Goal: Task Accomplishment & Management: Manage account settings

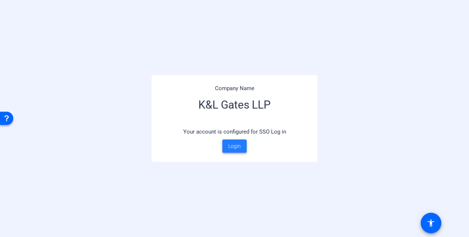
click at [240, 149] on span "Login" at bounding box center [234, 147] width 13 height 8
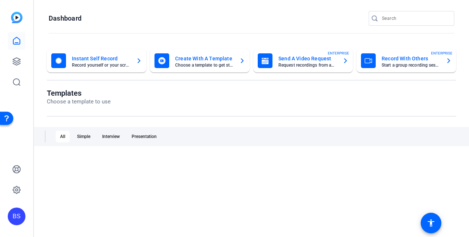
click at [394, 21] on input "Search" at bounding box center [415, 18] width 66 height 9
type input "pg"
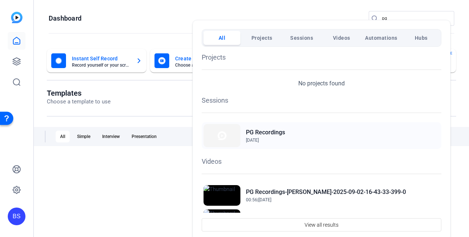
click at [0, 0] on h2 "PG Recordings" at bounding box center [0, 0] width 0 height 0
click at [0, 0] on div at bounding box center [0, 0] width 0 height 0
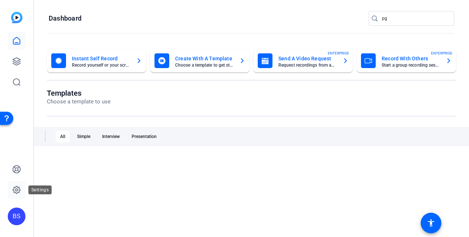
click at [18, 191] on icon at bounding box center [16, 190] width 9 height 9
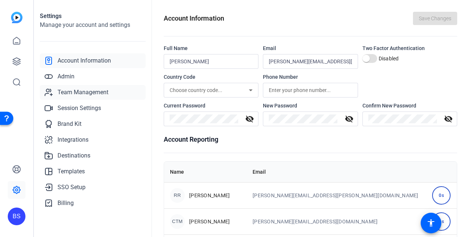
click at [102, 92] on span "Team Management" at bounding box center [82, 92] width 51 height 9
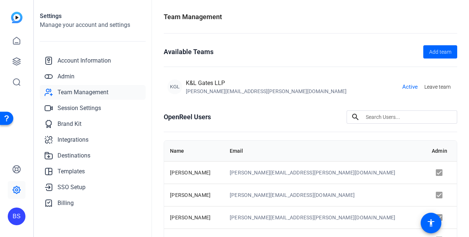
scroll to position [98, 0]
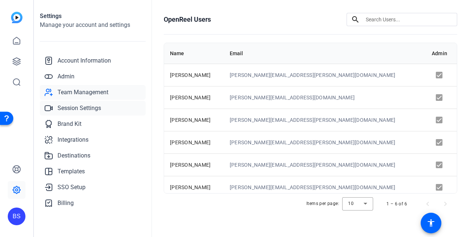
click at [98, 107] on span "Session Settings" at bounding box center [78, 108] width 43 height 9
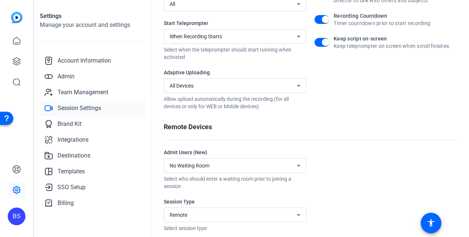
scroll to position [192, 0]
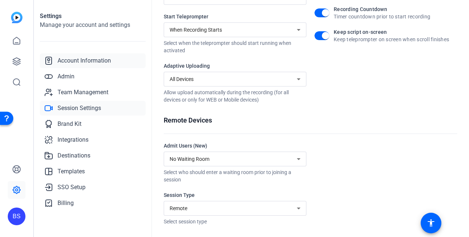
click at [109, 61] on span "Account Information" at bounding box center [83, 60] width 53 height 9
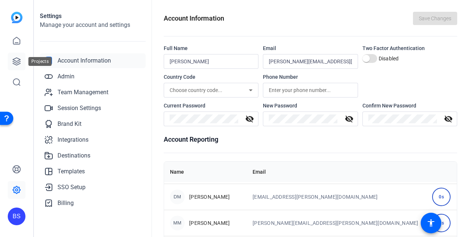
click at [16, 62] on icon at bounding box center [16, 61] width 9 height 9
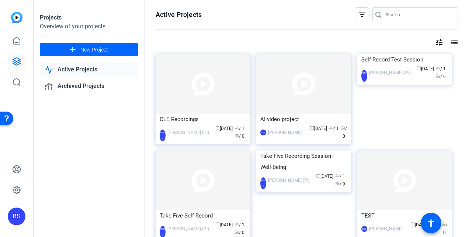
click at [94, 71] on link "Active Projects" at bounding box center [89, 69] width 98 height 15
click at [84, 70] on link "Active Projects" at bounding box center [89, 69] width 98 height 15
click at [439, 40] on mat-icon "tune" at bounding box center [438, 42] width 9 height 9
click at [451, 42] on div at bounding box center [234, 118] width 469 height 237
click at [451, 42] on mat-icon "list" at bounding box center [453, 42] width 9 height 9
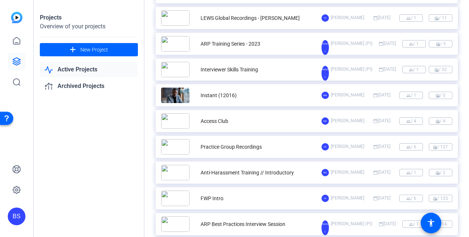
scroll to position [419, 0]
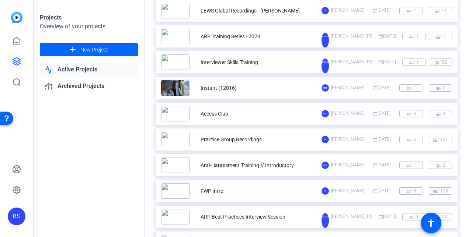
click at [407, 139] on span "group / 6" at bounding box center [411, 139] width 24 height 7
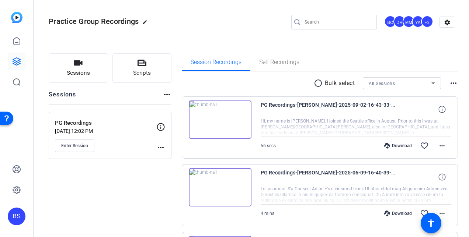
click at [161, 146] on mat-icon "more_horiz" at bounding box center [160, 147] width 9 height 9
click at [443, 22] on div at bounding box center [234, 118] width 469 height 237
click at [444, 24] on mat-icon "settings" at bounding box center [447, 22] width 15 height 11
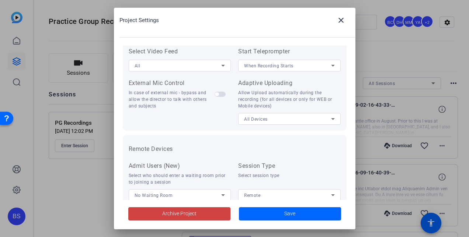
scroll to position [182, 0]
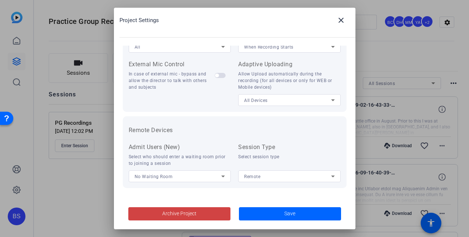
click at [221, 178] on icon at bounding box center [223, 176] width 9 height 9
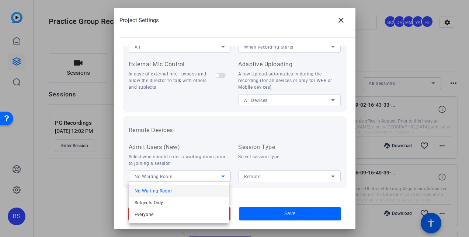
click at [221, 178] on div at bounding box center [234, 118] width 469 height 237
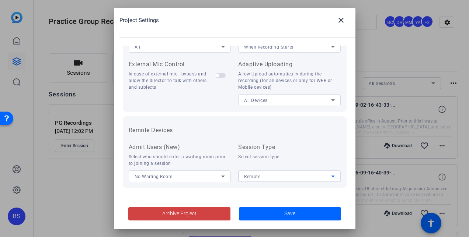
click at [330, 178] on icon at bounding box center [332, 176] width 9 height 9
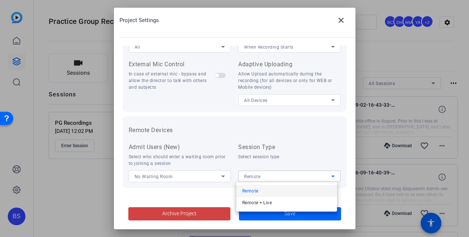
click at [330, 178] on div at bounding box center [234, 118] width 469 height 237
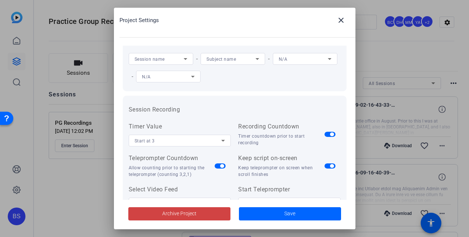
scroll to position [0, 0]
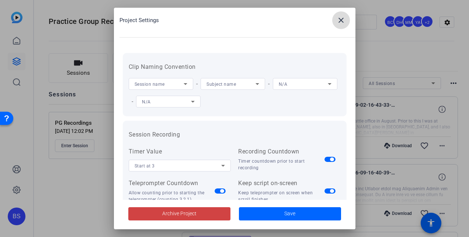
click at [342, 20] on mat-icon "close" at bounding box center [340, 20] width 9 height 9
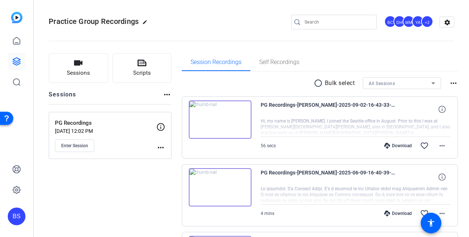
click at [424, 23] on div "+2" at bounding box center [427, 21] width 12 height 12
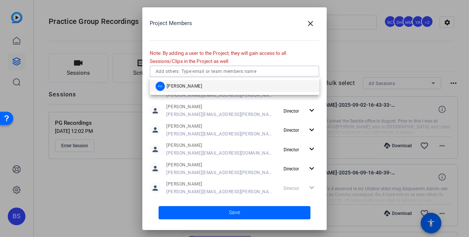
click at [253, 72] on input "text" at bounding box center [234, 71] width 158 height 9
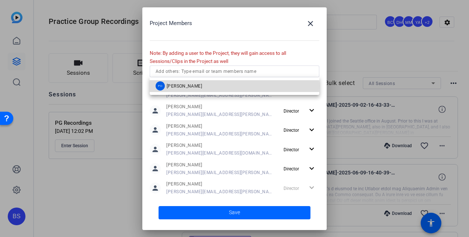
click at [178, 86] on span "[PERSON_NAME]" at bounding box center [184, 86] width 35 height 6
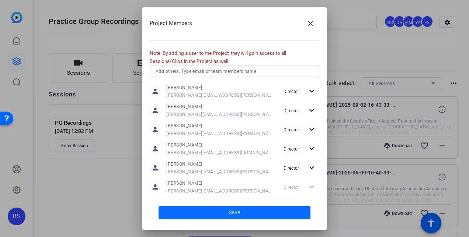
click at [218, 214] on span at bounding box center [234, 213] width 152 height 18
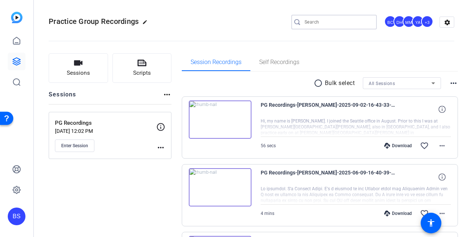
click at [321, 22] on input "Search" at bounding box center [337, 22] width 66 height 9
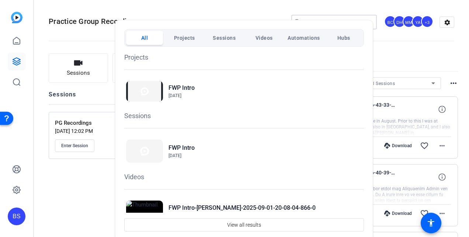
type input "fwp"
drag, startPoint x: 321, startPoint y: 22, endPoint x: 239, endPoint y: 64, distance: 92.3
click at [239, 64] on div "All Projects Sessions Videos Automations Hubs Projects FWP Intro Aug 30, 2022 S…" at bounding box center [244, 130] width 258 height 221
click at [158, 92] on img at bounding box center [144, 91] width 37 height 21
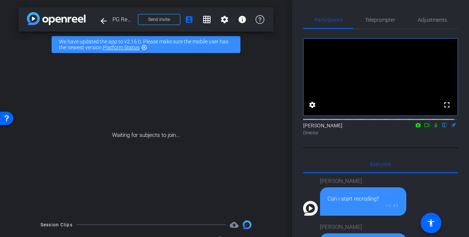
scroll to position [495, 0]
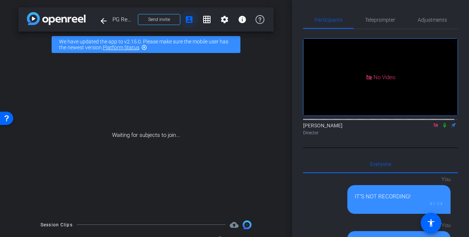
click at [187, 21] on mat-icon "account_box" at bounding box center [189, 19] width 9 height 9
click at [223, 21] on mat-icon "settings" at bounding box center [224, 19] width 9 height 9
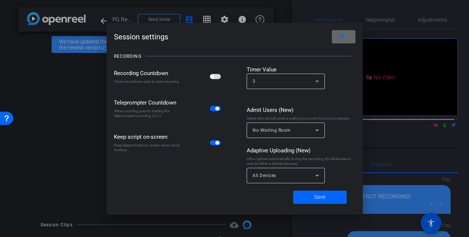
click at [342, 38] on mat-icon "close" at bounding box center [341, 36] width 9 height 9
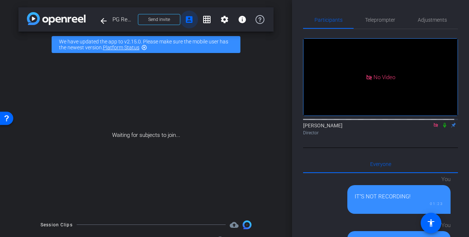
click at [185, 21] on mat-icon "account_box" at bounding box center [189, 19] width 9 height 9
click at [156, 15] on span at bounding box center [159, 20] width 42 height 18
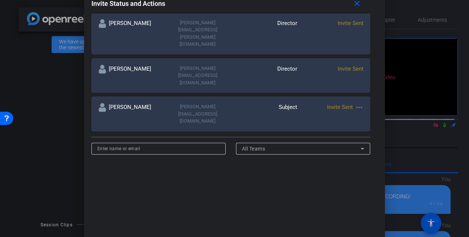
scroll to position [331, 0]
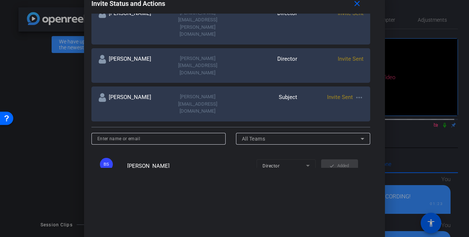
drag, startPoint x: 380, startPoint y: 139, endPoint x: 376, endPoint y: 77, distance: 62.4
click at [376, 77] on div "Invite Status and Actions close SUBJECT ACCESS LINK https://capture.openreel.co…" at bounding box center [234, 83] width 301 height 186
drag, startPoint x: 376, startPoint y: 77, endPoint x: 468, endPoint y: 60, distance: 93.7
click at [468, 60] on div at bounding box center [234, 118] width 469 height 237
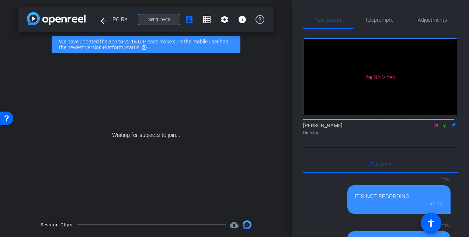
click at [165, 20] on span "Send invite" at bounding box center [159, 20] width 22 height 6
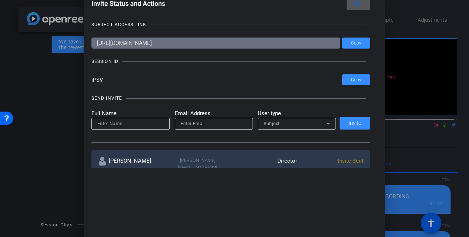
click at [127, 123] on input at bounding box center [130, 123] width 66 height 9
type input "peter osipov"
type input "[PERSON_NAME][EMAIL_ADDRESS][PERSON_NAME][DOMAIN_NAME]"
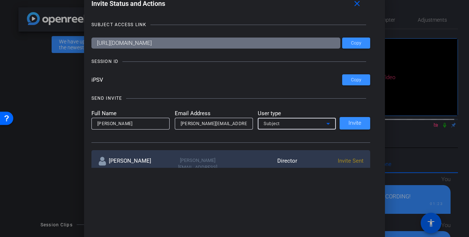
click at [325, 125] on icon at bounding box center [328, 123] width 9 height 9
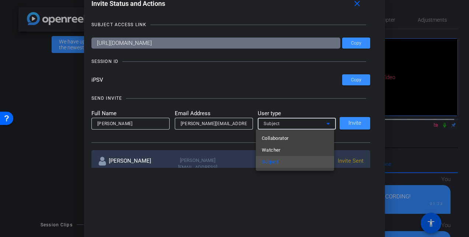
click at [315, 125] on div at bounding box center [234, 118] width 469 height 237
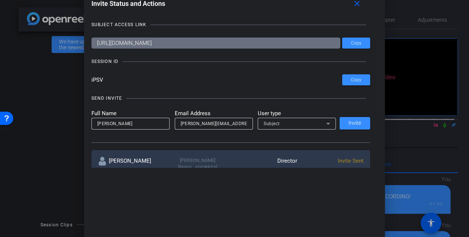
click at [325, 125] on icon at bounding box center [328, 123] width 9 height 9
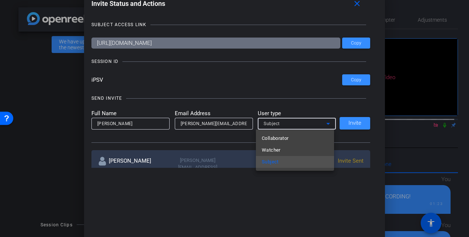
click at [223, 139] on div at bounding box center [234, 118] width 469 height 237
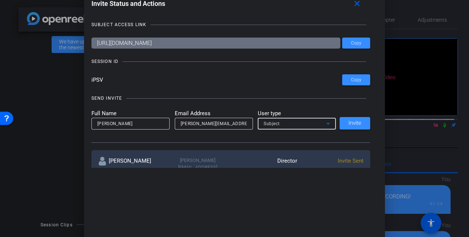
click at [326, 125] on icon at bounding box center [328, 123] width 9 height 9
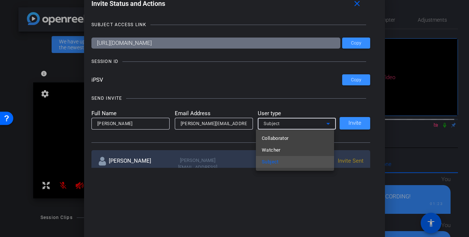
click at [357, 4] on div at bounding box center [234, 118] width 469 height 237
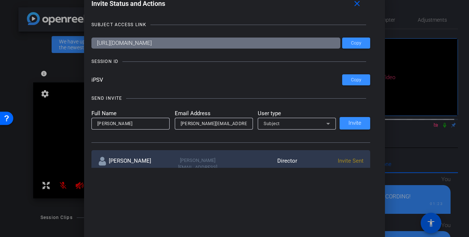
click at [441, 103] on div at bounding box center [234, 118] width 469 height 237
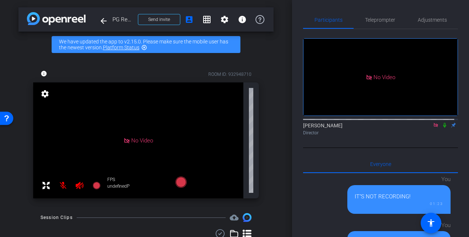
click at [441, 123] on icon at bounding box center [444, 125] width 6 height 5
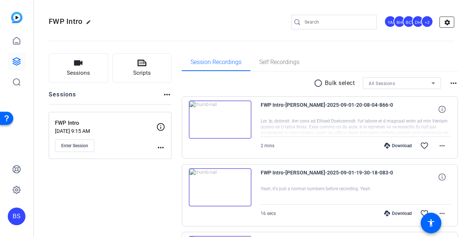
click at [444, 23] on mat-icon "settings" at bounding box center [447, 22] width 15 height 11
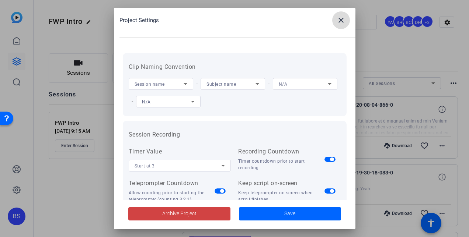
click at [341, 22] on mat-icon "close" at bounding box center [340, 20] width 9 height 9
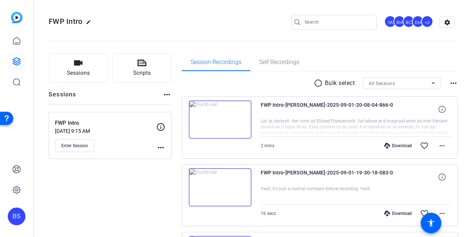
click at [402, 24] on div "BC" at bounding box center [408, 21] width 12 height 12
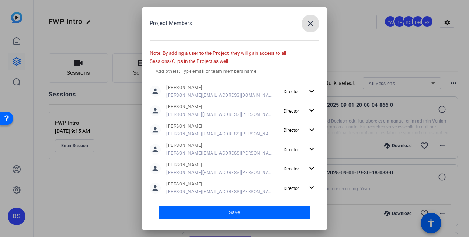
click at [263, 71] on input "text" at bounding box center [234, 71] width 158 height 9
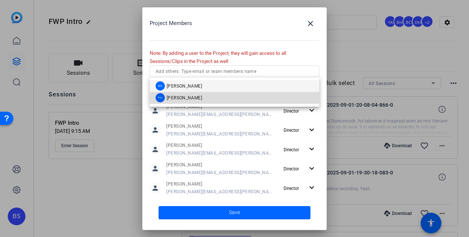
click at [195, 96] on mat-option "PO [PERSON_NAME]" at bounding box center [235, 98] width 170 height 12
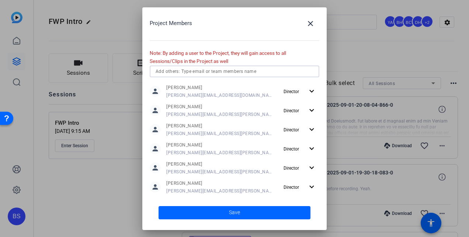
click at [208, 71] on input "text" at bounding box center [234, 71] width 158 height 9
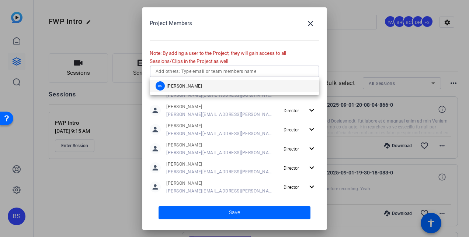
click at [198, 86] on mat-option "BS Betty Scimeca" at bounding box center [235, 86] width 170 height 12
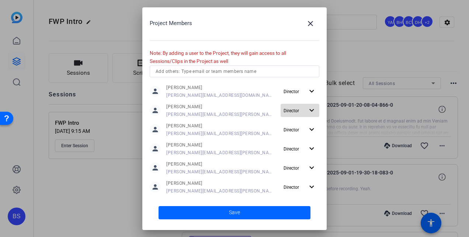
click at [307, 109] on mat-icon "expand_more" at bounding box center [311, 110] width 9 height 9
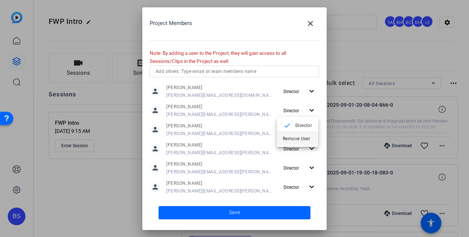
click at [303, 138] on span "Remove User" at bounding box center [296, 138] width 27 height 5
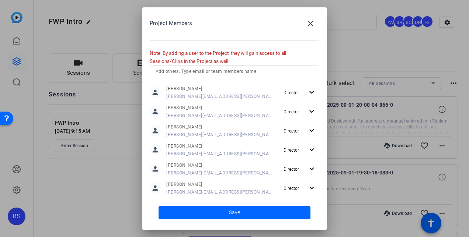
scroll to position [20, 0]
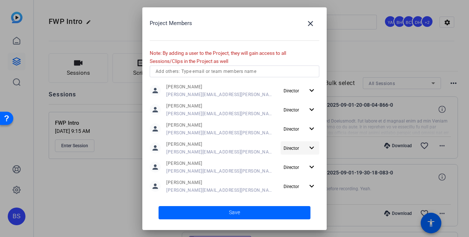
click at [308, 147] on mat-icon "expand_more" at bounding box center [311, 148] width 9 height 9
click at [306, 178] on span "Remove User" at bounding box center [296, 176] width 27 height 5
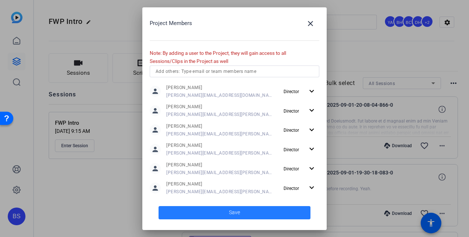
click at [243, 212] on span at bounding box center [234, 213] width 152 height 18
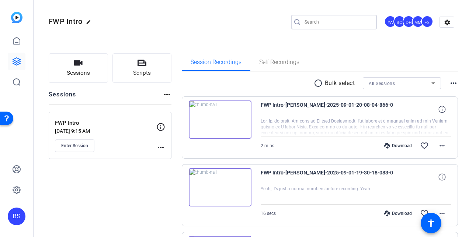
click at [322, 20] on input "Search" at bounding box center [337, 22] width 66 height 9
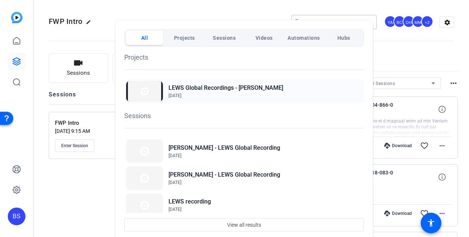
type input "lews"
click at [161, 88] on img at bounding box center [144, 91] width 37 height 21
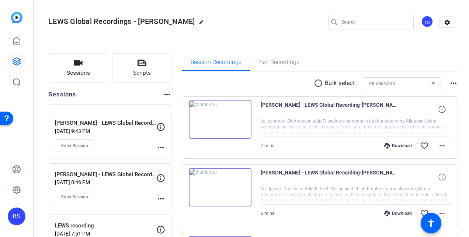
click at [423, 23] on div "TS" at bounding box center [427, 21] width 12 height 12
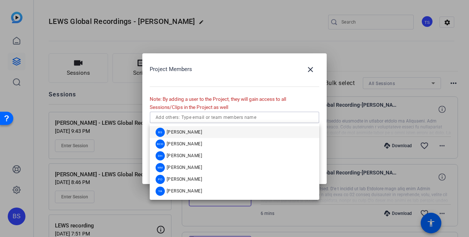
click at [237, 116] on input "text" at bounding box center [234, 117] width 158 height 9
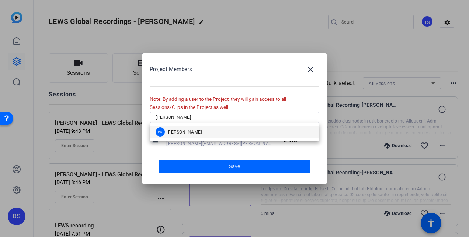
type input "[PERSON_NAME]"
click at [193, 129] on mat-option "PO [PERSON_NAME]" at bounding box center [235, 132] width 170 height 12
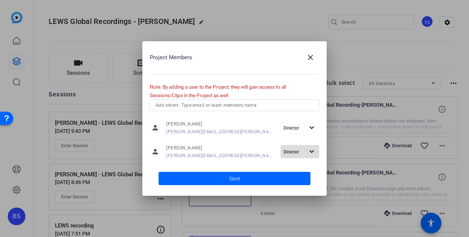
click at [312, 153] on mat-icon "expand_more" at bounding box center [311, 151] width 9 height 9
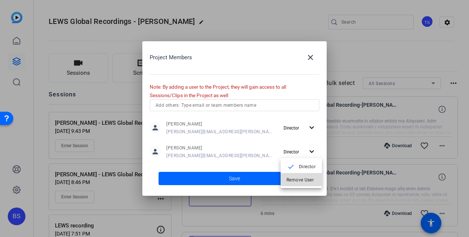
click at [297, 178] on span "Remove User" at bounding box center [299, 180] width 27 height 5
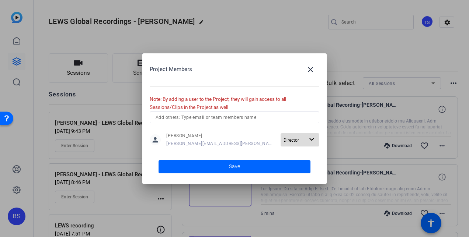
click at [314, 143] on mat-icon "expand_more" at bounding box center [311, 139] width 9 height 9
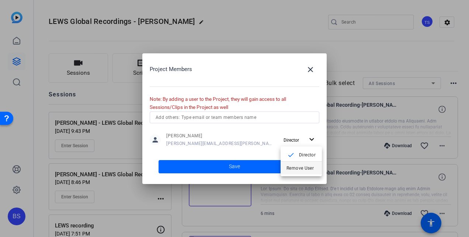
click at [299, 170] on span "Remove User" at bounding box center [299, 167] width 27 height 5
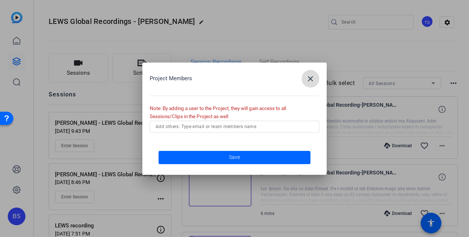
click at [309, 80] on mat-icon "close" at bounding box center [310, 78] width 9 height 9
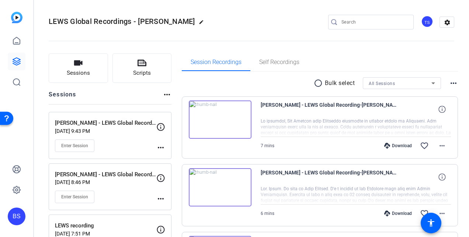
click at [199, 22] on mat-icon "edit" at bounding box center [203, 24] width 9 height 9
click at [160, 23] on div "LEWS Global Recordings - [PERSON_NAME] check_circle clear TS settings" at bounding box center [251, 22] width 405 height 11
click at [126, 24] on span "clear" at bounding box center [126, 22] width 9 height 9
